Goal: Information Seeking & Learning: Check status

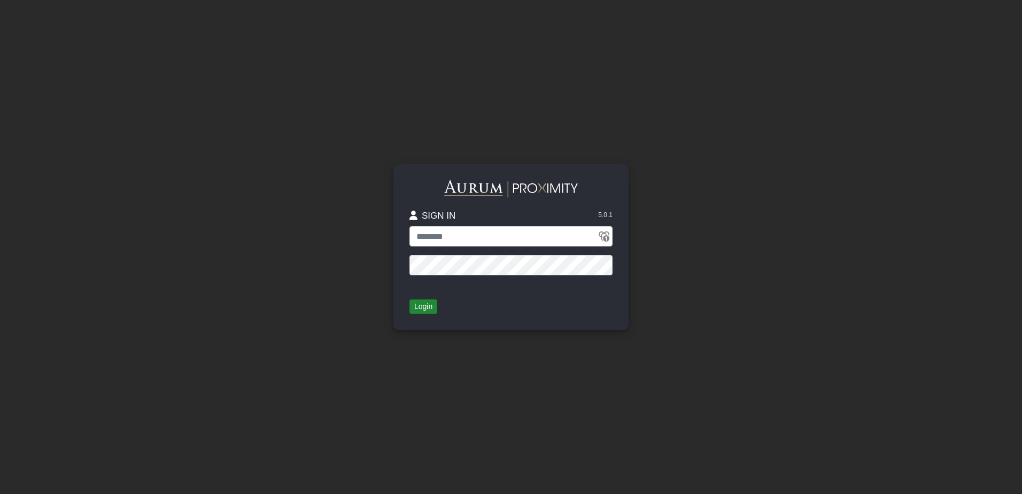
type input "**********"
click at [427, 310] on button "Login" at bounding box center [423, 306] width 28 height 15
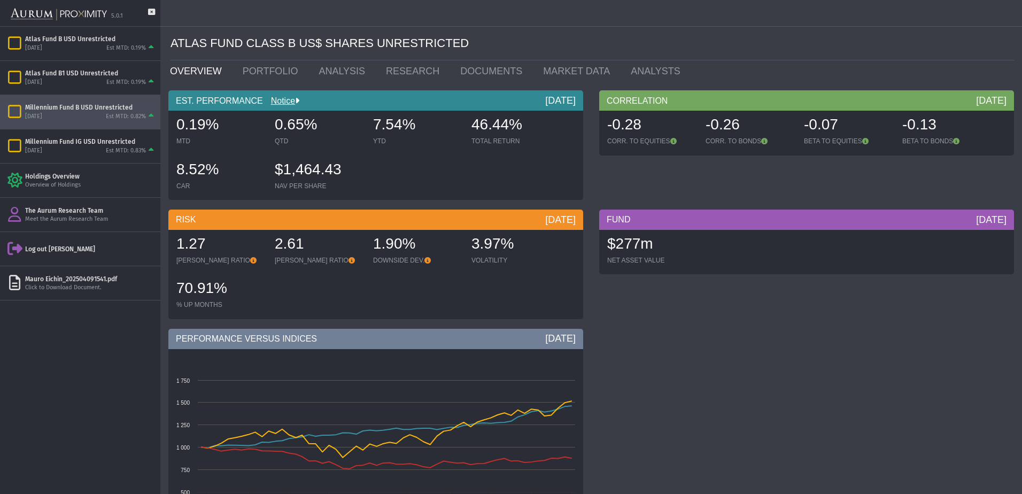
click at [69, 114] on div "[DATE] Est MTD: 0.82%" at bounding box center [90, 117] width 131 height 10
drag, startPoint x: 341, startPoint y: 167, endPoint x: 285, endPoint y: 172, distance: 55.8
click at [285, 172] on body "5.0.1 Pull down to refresh... Release to refresh... Refreshing... Atlas Fund B …" at bounding box center [511, 247] width 1022 height 494
drag, startPoint x: 282, startPoint y: 171, endPoint x: 334, endPoint y: 171, distance: 52.4
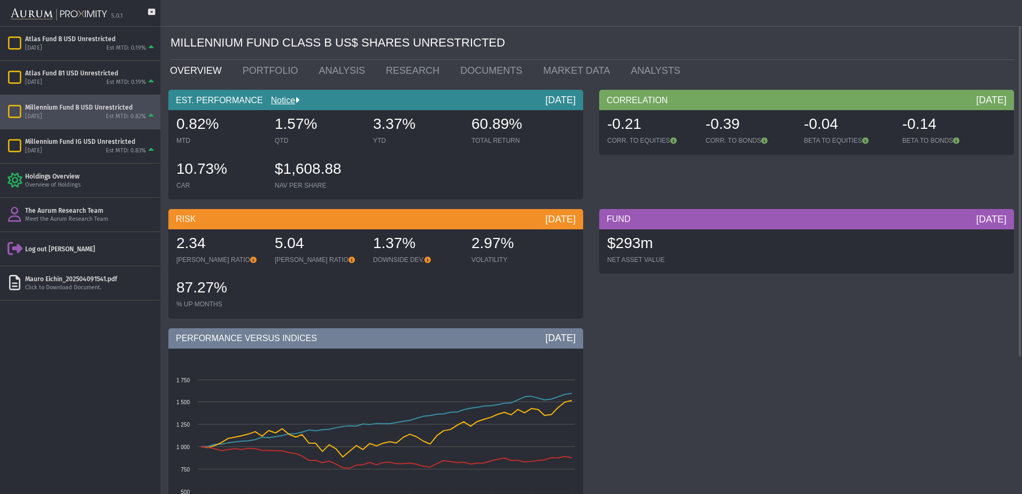
click at [334, 171] on div "$1,608.88" at bounding box center [319, 170] width 88 height 22
copy div "1,608.88"
click at [82, 145] on div "Millennium Fund IG USD Unrestricted" at bounding box center [90, 141] width 131 height 9
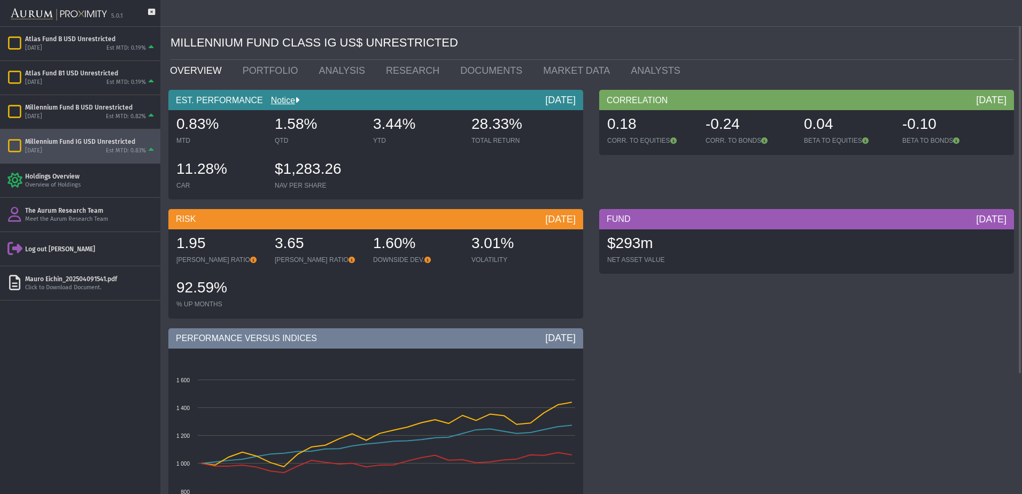
drag, startPoint x: 336, startPoint y: 170, endPoint x: 281, endPoint y: 172, distance: 55.1
click at [281, 172] on div "$1,283.26" at bounding box center [319, 170] width 88 height 22
copy div "1,283.26"
click at [77, 45] on div "[DATE] Est MTD: 0.19%" at bounding box center [90, 48] width 131 height 10
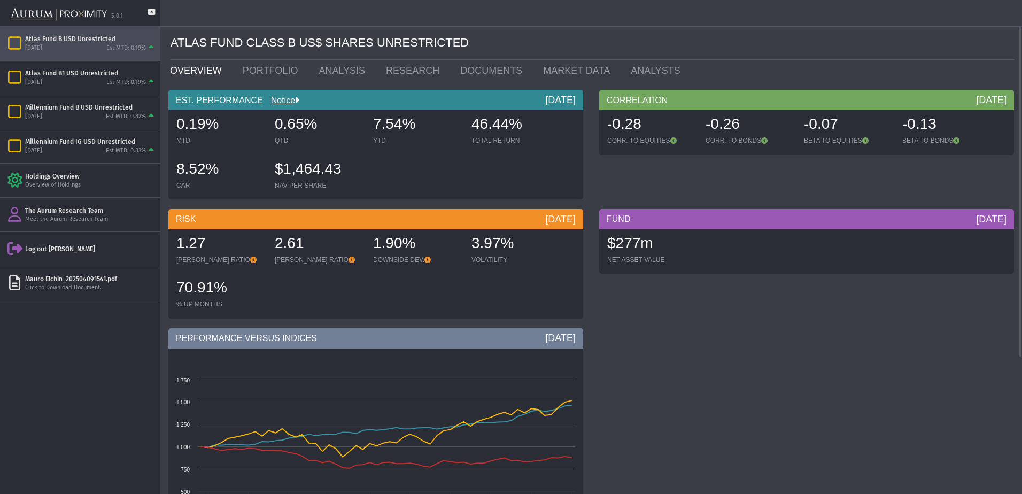
drag, startPoint x: 339, startPoint y: 170, endPoint x: 284, endPoint y: 170, distance: 55.0
click at [284, 170] on div "$1,464.43" at bounding box center [319, 170] width 88 height 22
copy div "1,464.43"
click at [81, 76] on div "Atlas Fund B1 USD Unrestricted" at bounding box center [90, 73] width 131 height 9
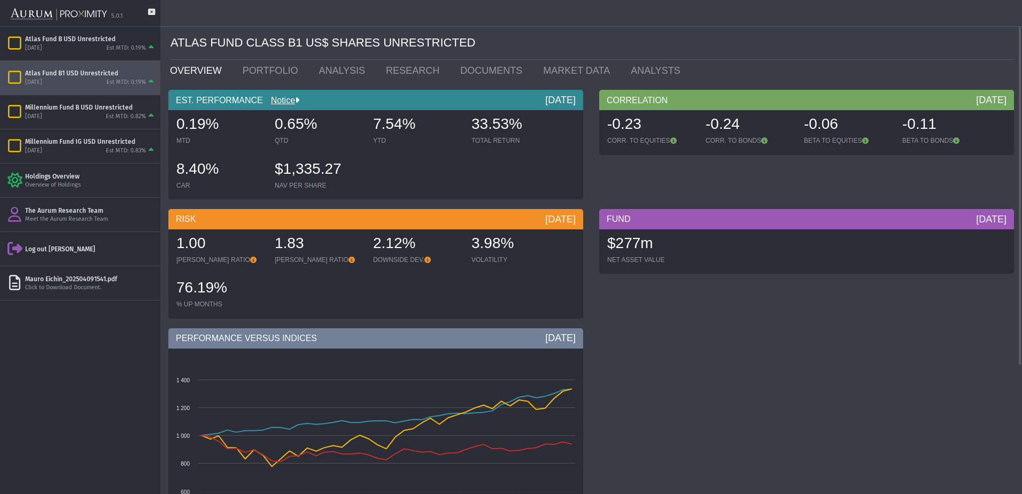
drag, startPoint x: 340, startPoint y: 168, endPoint x: 286, endPoint y: 172, distance: 54.6
click at [286, 172] on div "$1,335.27" at bounding box center [319, 170] width 88 height 22
copy div "1,335.27"
